Goal: Information Seeking & Learning: Check status

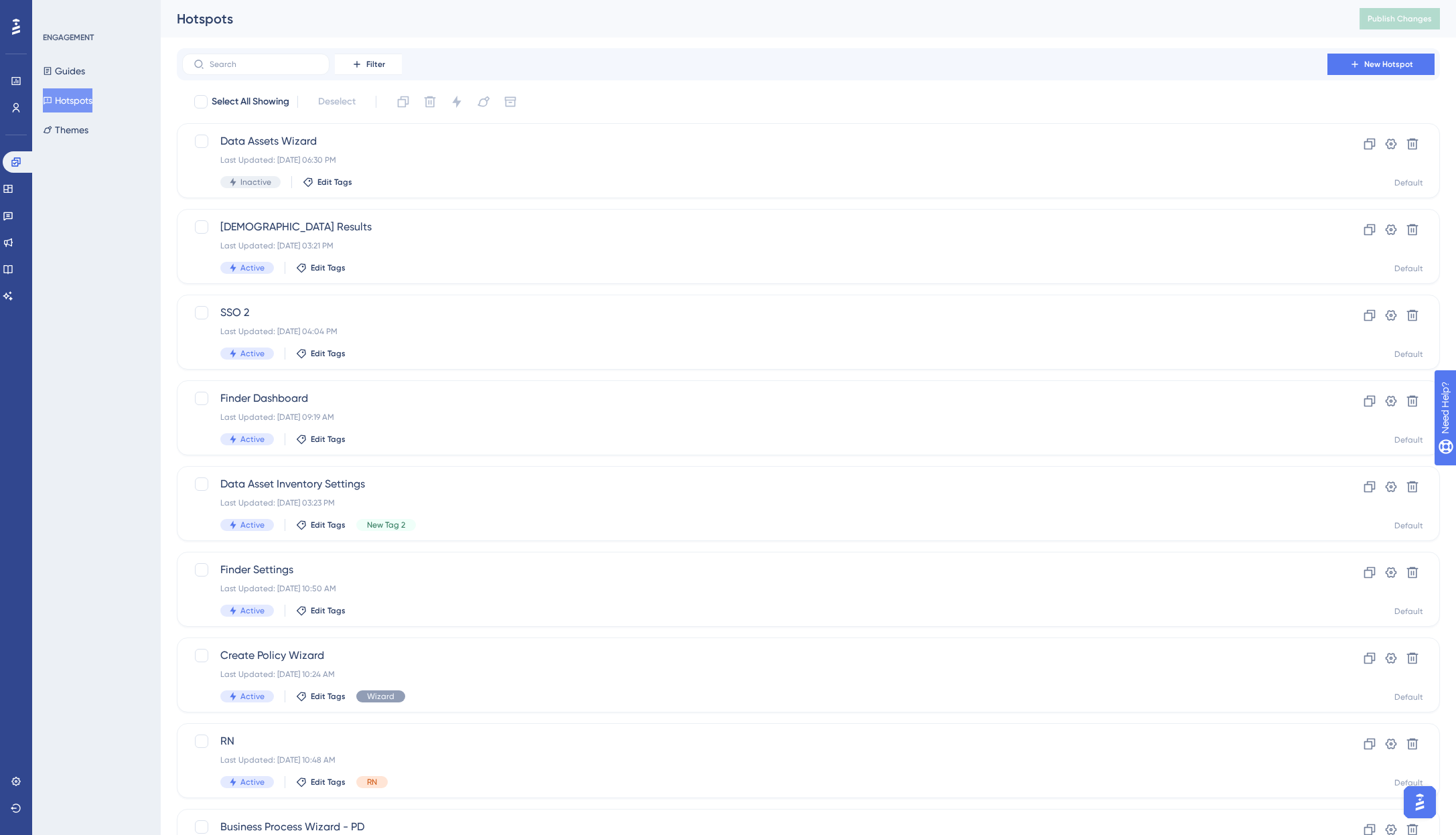
click at [659, 26] on div "Hotspots" at bounding box center [751, 19] width 1149 height 19
click at [14, 293] on icon at bounding box center [8, 296] width 11 height 11
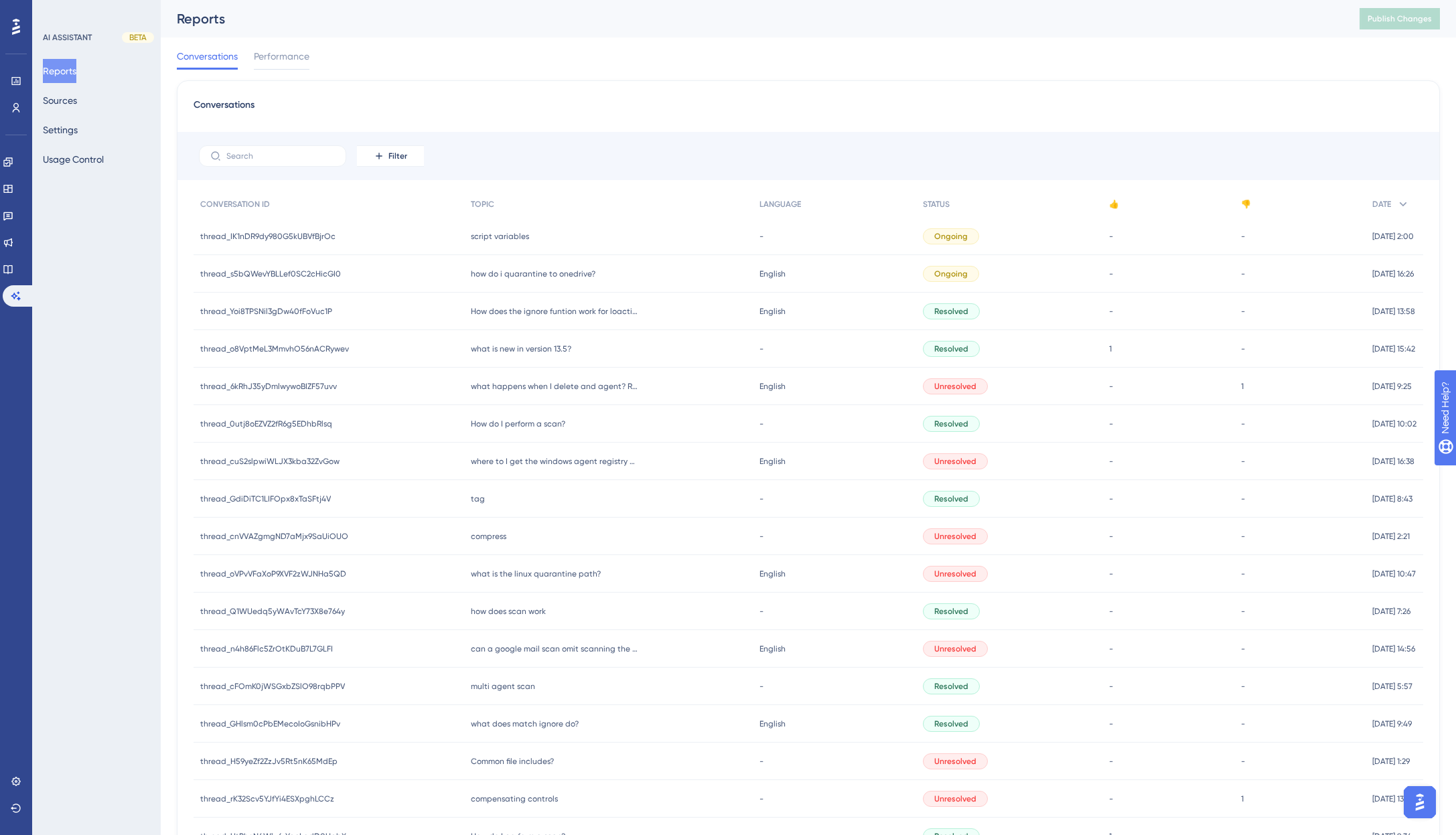
click at [713, 74] on div "Conversations Performance" at bounding box center [808, 59] width 1263 height 43
click at [309, 239] on span "thread_IK1nDR9dy980G5kUBVfBjrOc" at bounding box center [268, 236] width 135 height 11
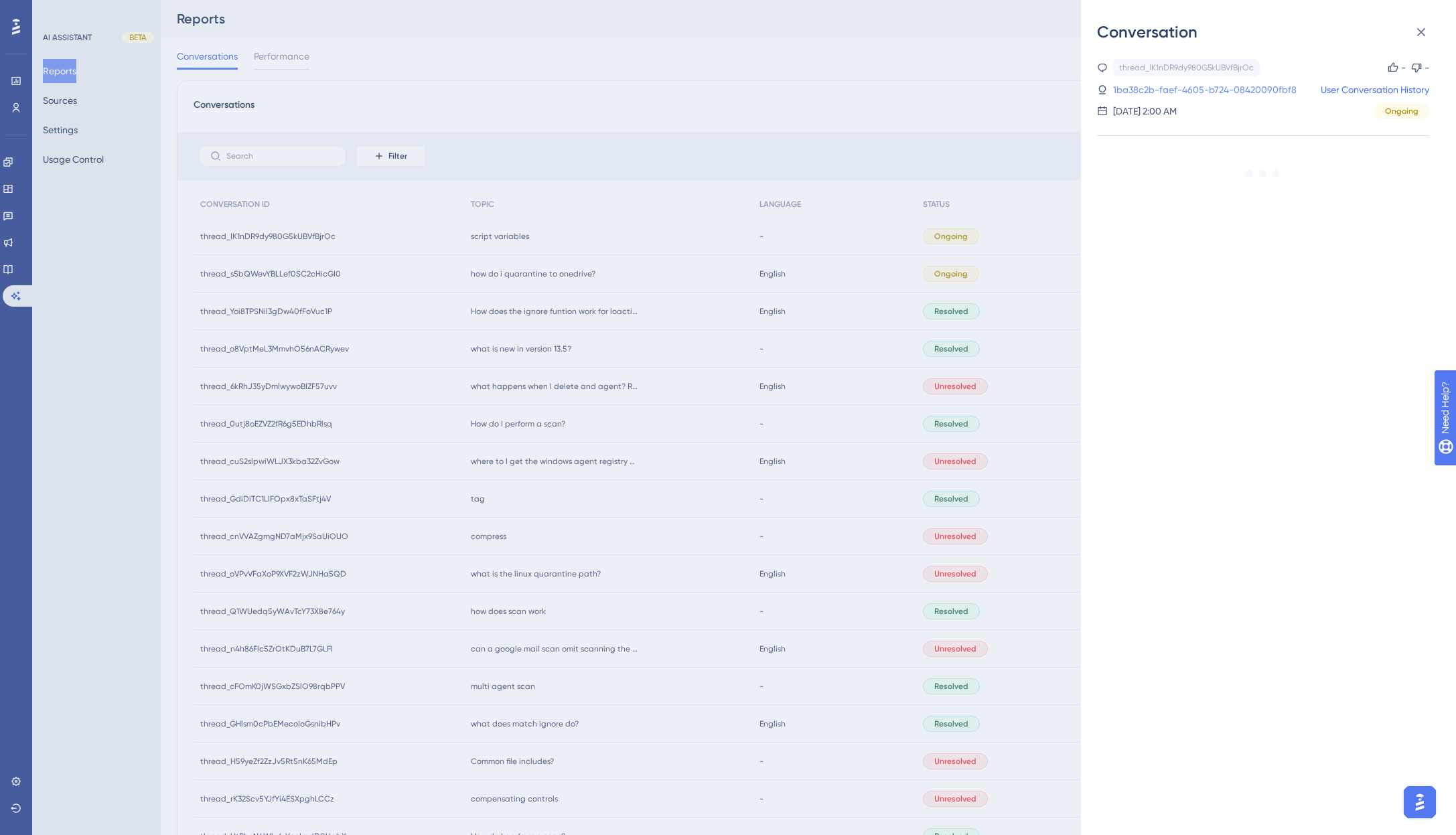
click at [1257, 90] on link "1ba38c2b-faef-4605-b724-08420090fbf8" at bounding box center [1204, 90] width 183 height 16
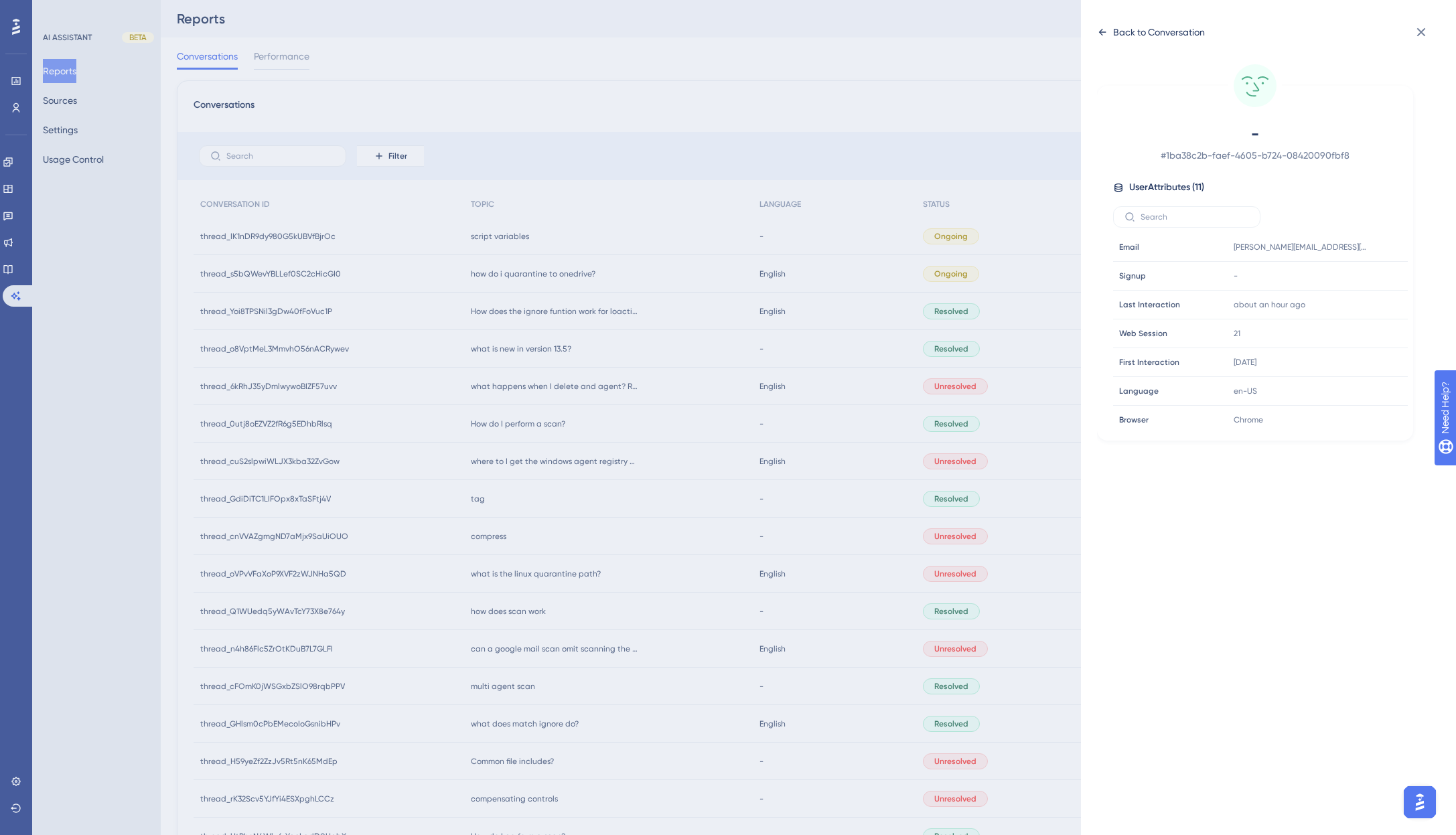
click at [1100, 37] on icon at bounding box center [1102, 32] width 11 height 11
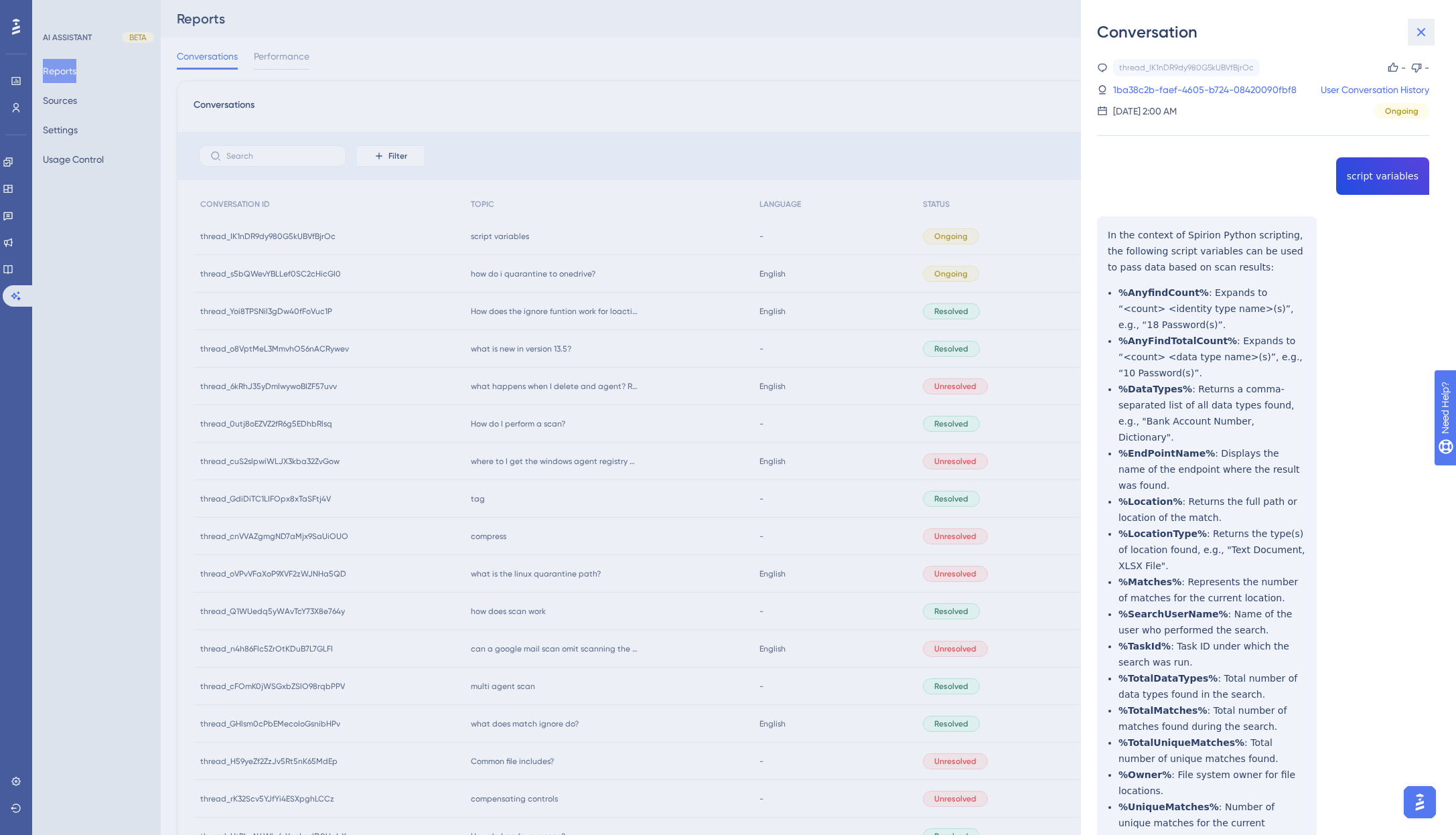
click at [1426, 24] on icon at bounding box center [1420, 32] width 16 height 16
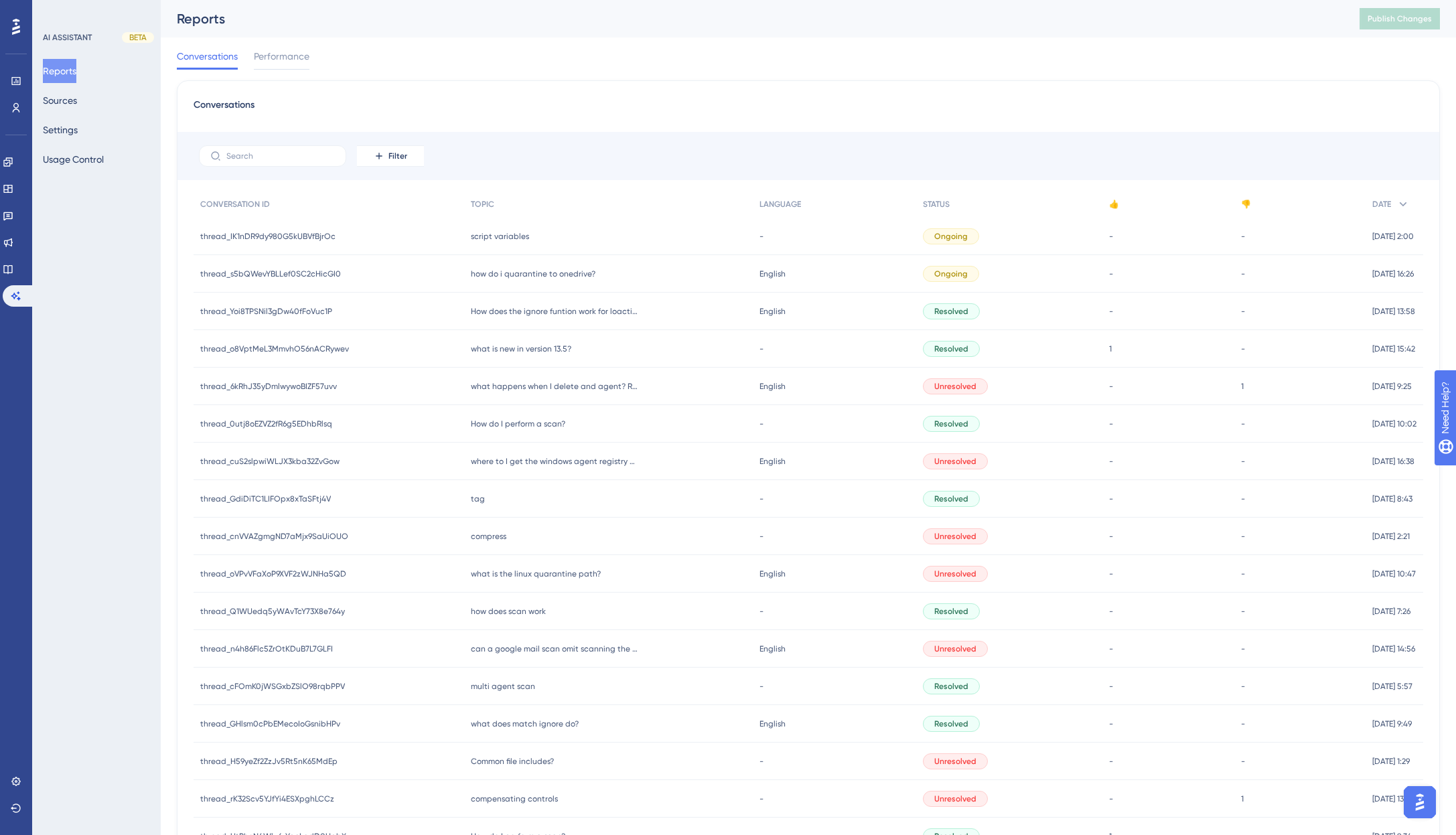
click at [1013, 28] on div "Reports" at bounding box center [751, 19] width 1149 height 19
click at [552, 70] on div "Conversations Performance" at bounding box center [808, 59] width 1263 height 43
click at [274, 49] on span "Performance" at bounding box center [282, 56] width 56 height 16
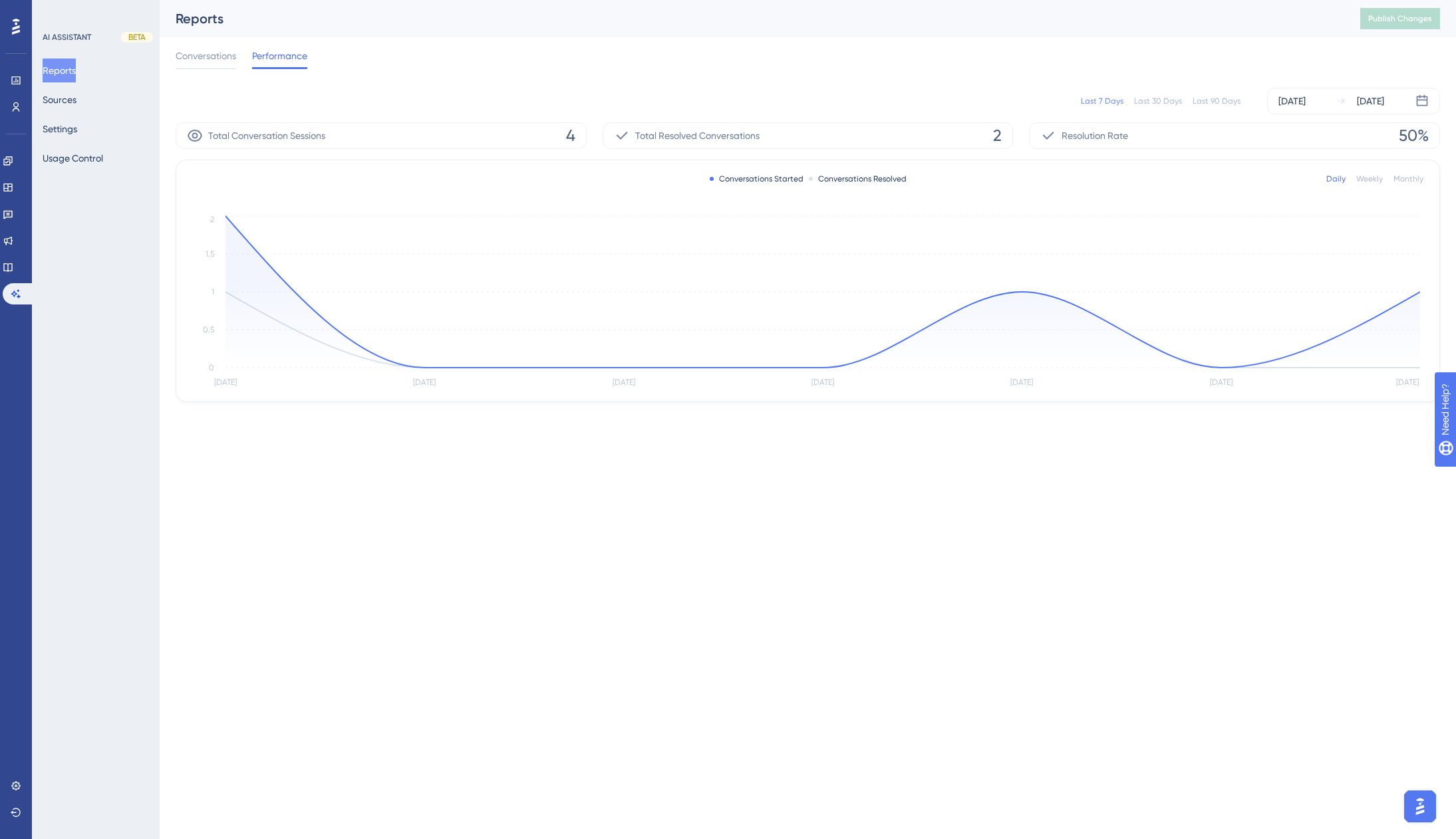
click at [1225, 98] on div "Last 90 Days" at bounding box center [1217, 100] width 48 height 11
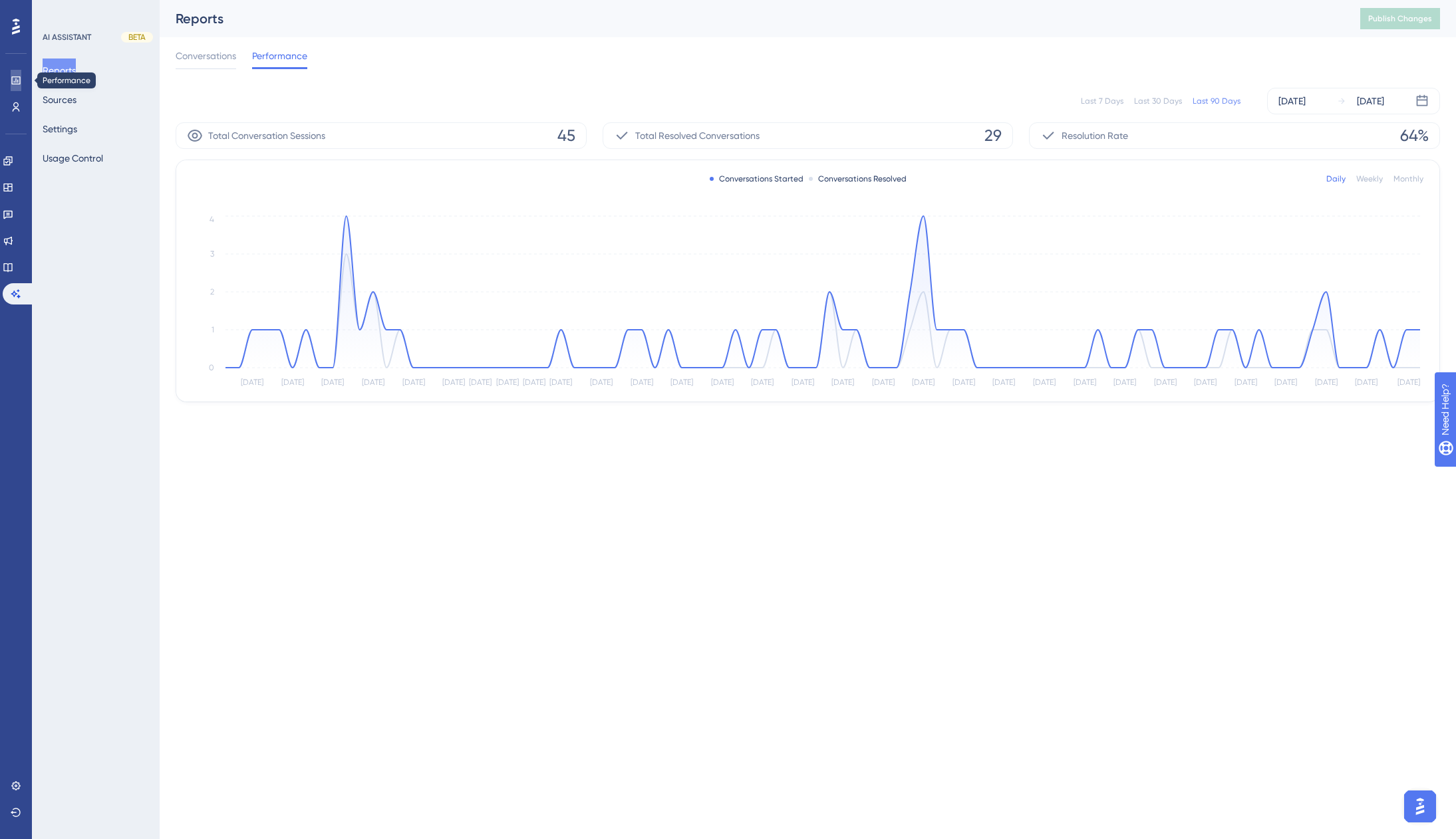
click at [17, 83] on icon at bounding box center [16, 80] width 8 height 8
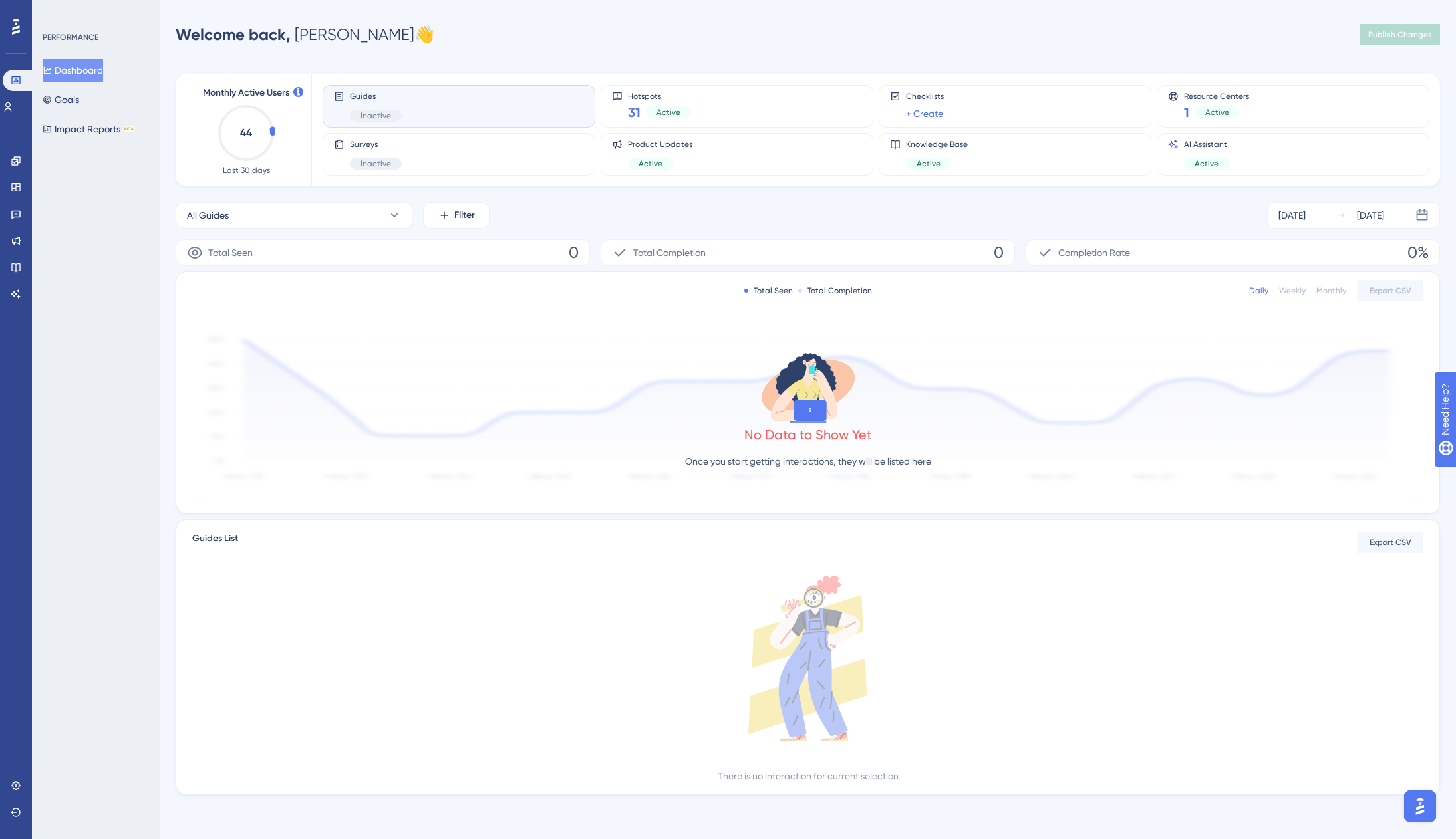
click at [574, 40] on div "Welcome back, Jason 👋 Publish Changes" at bounding box center [808, 35] width 1264 height 27
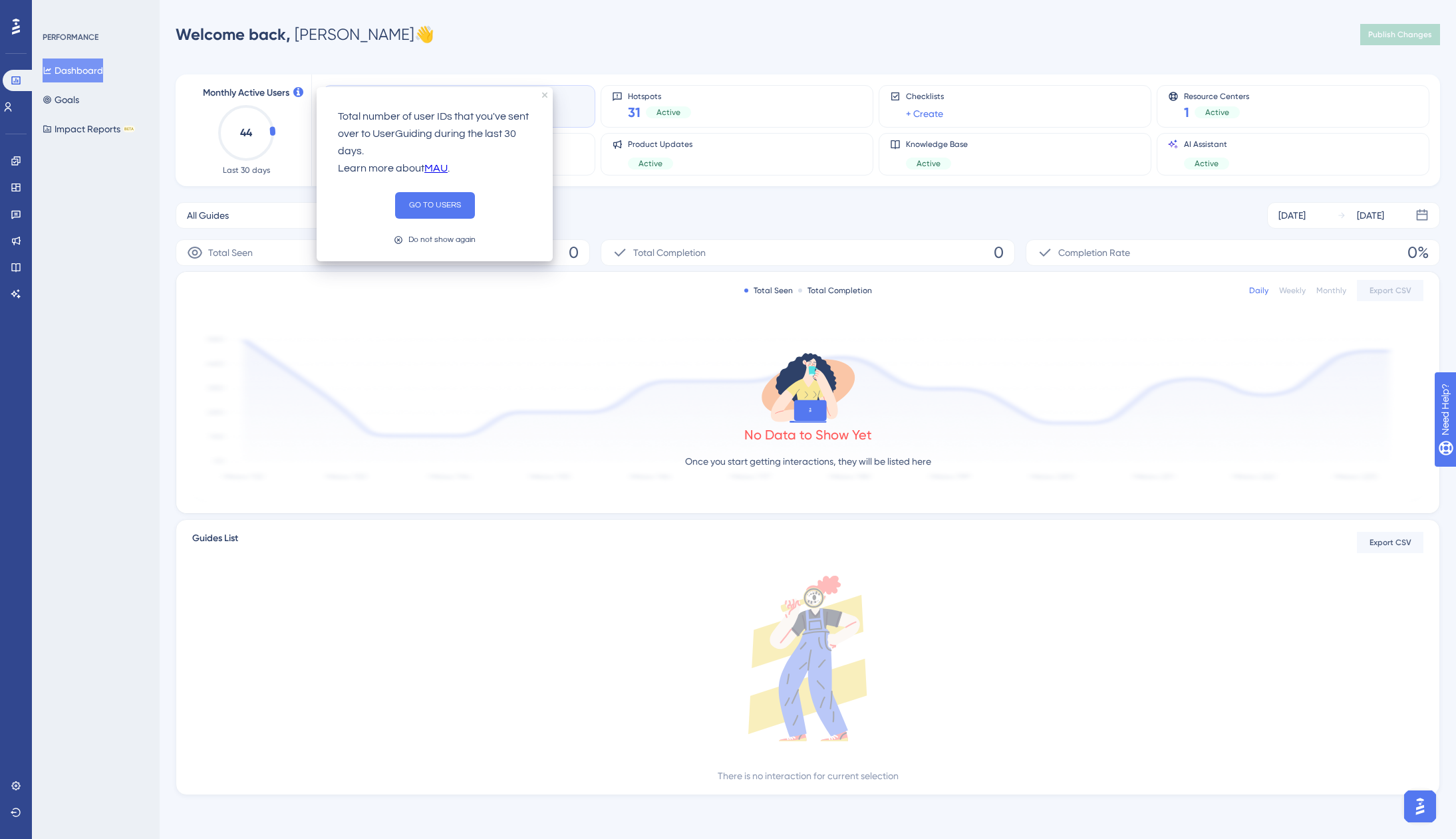
click at [427, 40] on div "Welcome back, Jason 👋 Publish Changes" at bounding box center [808, 35] width 1264 height 27
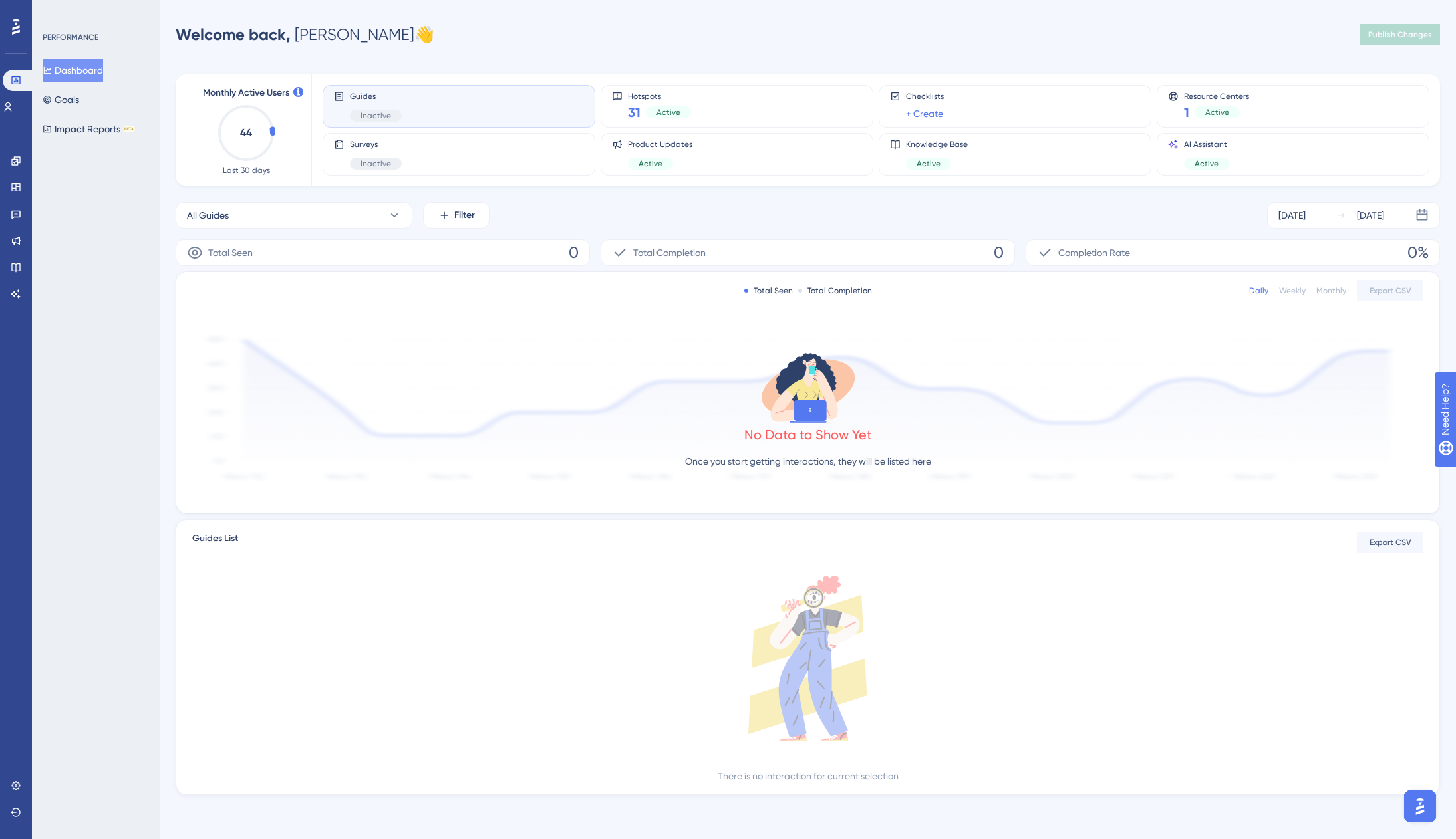
click at [655, 39] on div "Welcome back, Jason 👋 Publish Changes" at bounding box center [808, 35] width 1264 height 27
click at [672, 28] on div "Welcome back, Jason 👋 Publish Changes" at bounding box center [808, 35] width 1264 height 27
